Goal: Transaction & Acquisition: Subscribe to service/newsletter

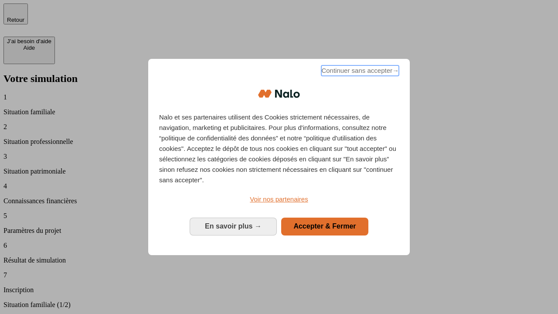
click at [359, 72] on span "Continuer sans accepter →" at bounding box center [360, 70] width 78 height 10
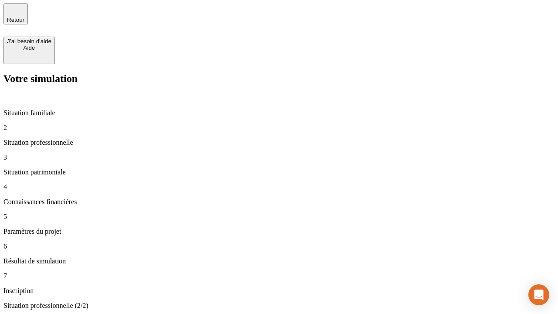
type input "30 000"
type input "1 000"
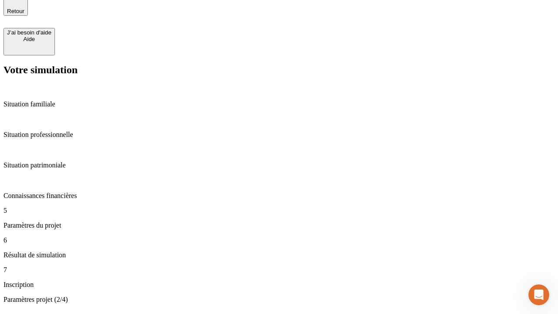
type input "40"
type input "64"
type input "200 000"
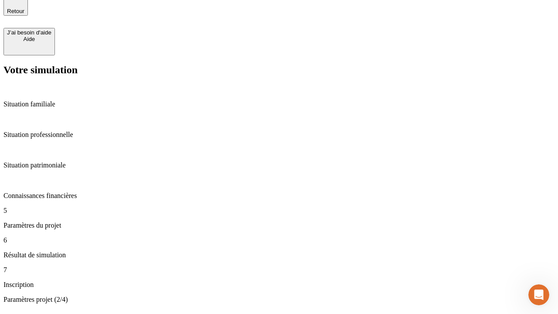
type input "640"
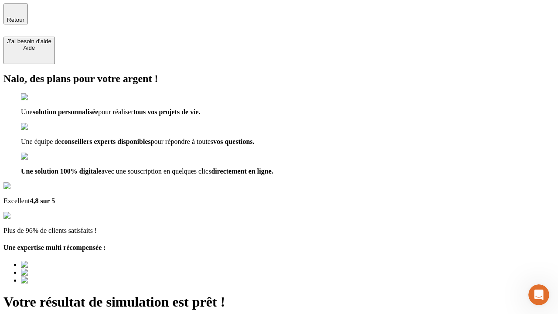
type input "[EMAIL_ADDRESS][DOMAIN_NAME]"
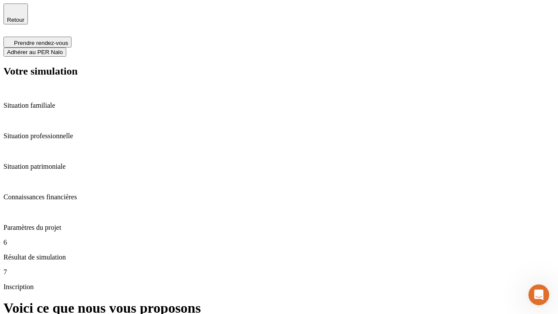
click at [63, 49] on span "Adhérer au PER Nalo" at bounding box center [35, 52] width 56 height 7
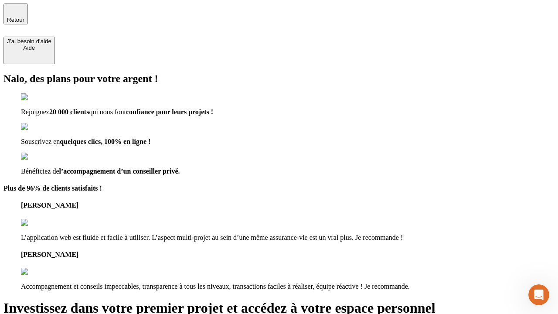
type input "[PERSON_NAME][EMAIL_ADDRESS][DOMAIN_NAME]"
